Goal: Task Accomplishment & Management: Manage account settings

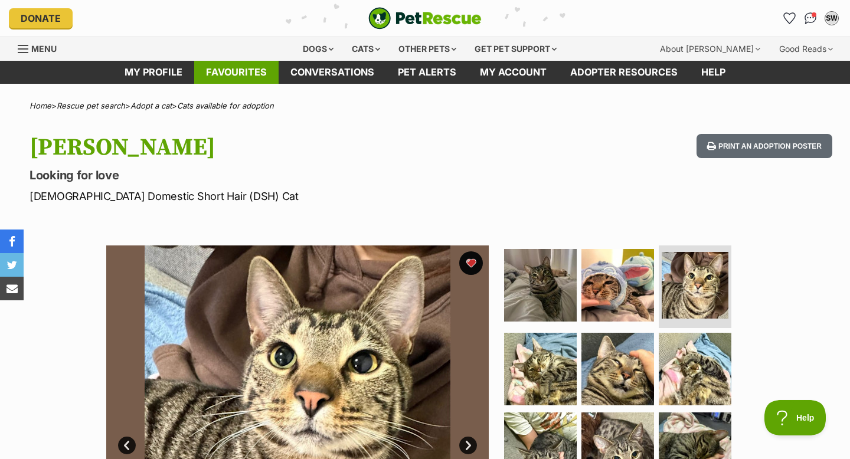
click at [244, 73] on link "Favourites" at bounding box center [236, 72] width 84 height 23
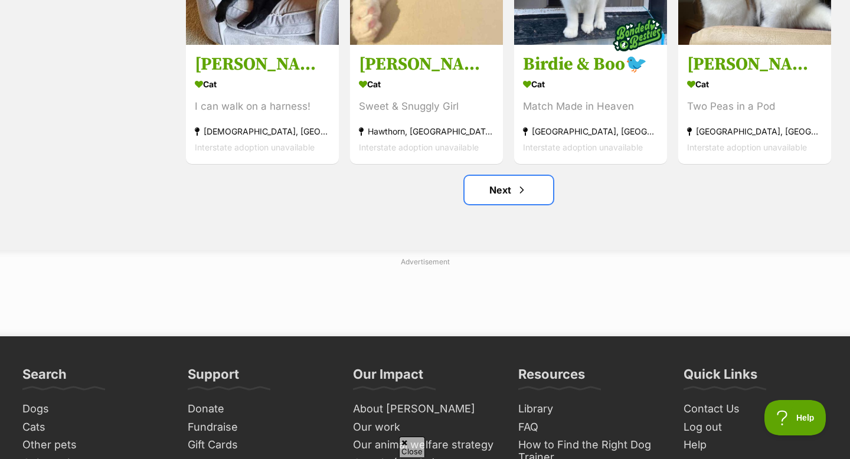
scroll to position [1517, 0]
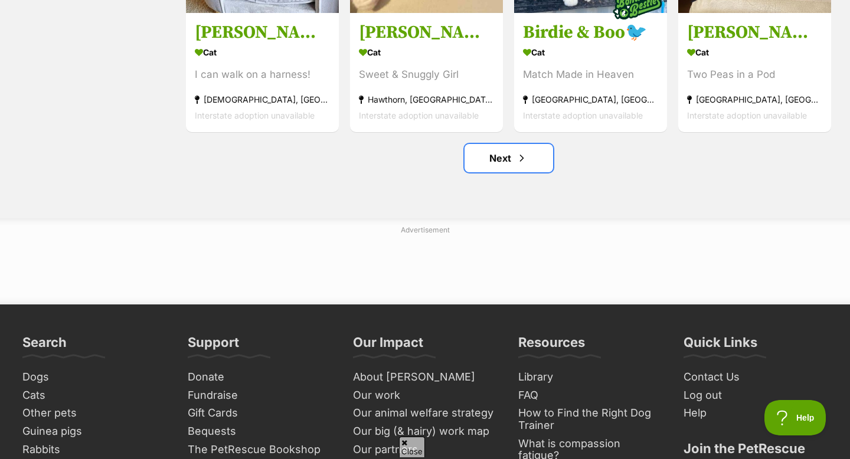
click at [498, 172] on link "Next" at bounding box center [509, 158] width 89 height 28
